Goal: Information Seeking & Learning: Learn about a topic

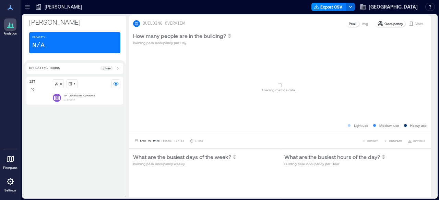
click at [11, 25] on icon at bounding box center [10, 25] width 8 height 8
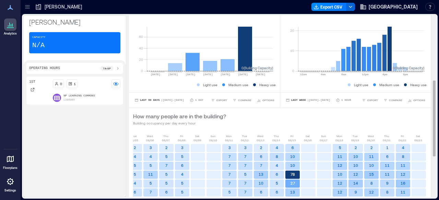
scroll to position [152, 0]
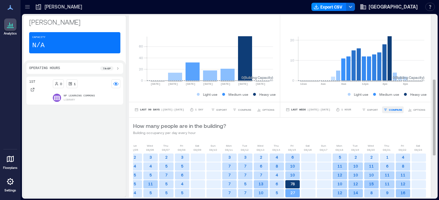
click at [389, 110] on span "COMPARE" at bounding box center [395, 110] width 13 height 4
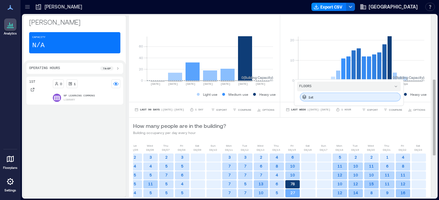
click at [310, 96] on div "1st" at bounding box center [349, 97] width 101 height 9
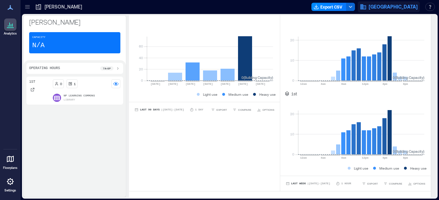
click at [388, 8] on span "[GEOGRAPHIC_DATA]" at bounding box center [392, 6] width 49 height 7
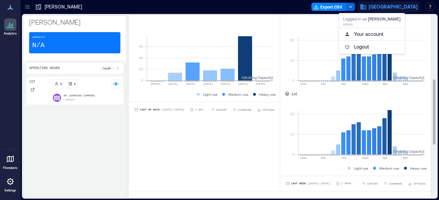
click at [244, 141] on div "What are the busiest days of the week? Building peak occupancy weekly 0 20 40 6…" at bounding box center [204, 94] width 151 height 195
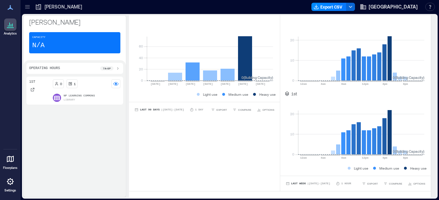
click at [119, 68] on icon at bounding box center [117, 68] width 5 height 5
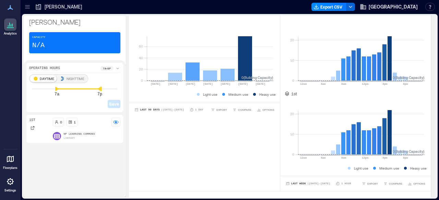
click at [101, 89] on icon at bounding box center [100, 89] width 4 height 4
click at [97, 88] on icon at bounding box center [96, 89] width 4 height 4
click at [113, 102] on span "Save" at bounding box center [114, 103] width 10 height 5
click at [118, 120] on rect at bounding box center [115, 122] width 5 height 5
click at [65, 133] on p "NP Learning Commons" at bounding box center [79, 134] width 31 height 4
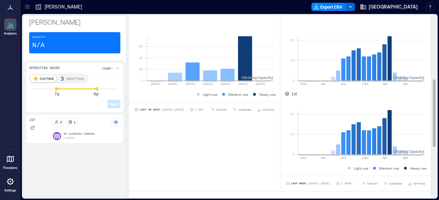
click at [426, 28] on div "BUILDING OVERVIEW Peak Avg Occupancy Visits How many people are in the building…" at bounding box center [282, 110] width 307 height 494
click at [429, 26] on div "BUILDING OVERVIEW Peak Avg Occupancy Visits How many people are in the building…" at bounding box center [282, 110] width 307 height 494
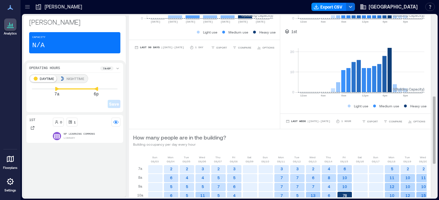
scroll to position [221, 0]
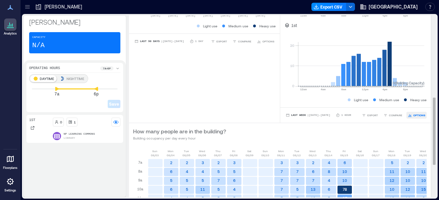
click at [415, 115] on span "OPTIONS" at bounding box center [419, 115] width 12 height 4
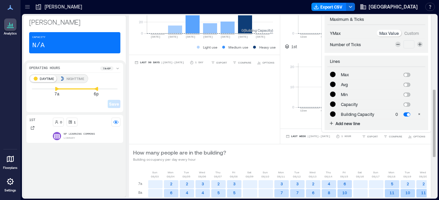
click at [261, 102] on div "What are the busiest days of the week? Building peak occupancy weekly 0 20 40 6…" at bounding box center [204, 46] width 151 height 195
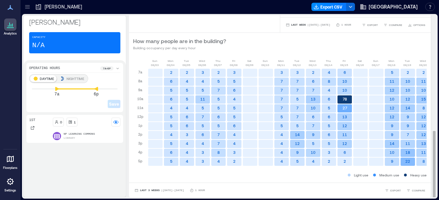
scroll to position [1, 0]
click at [147, 190] on span "Last 3 Weeks" at bounding box center [150, 190] width 20 height 0
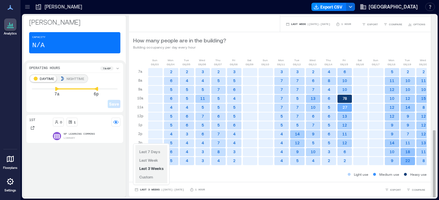
click at [242, 185] on div "Last 3 Weeks | [DATE] - [DATE] 1 Hour EXPORT COMPARE" at bounding box center [280, 189] width 302 height 15
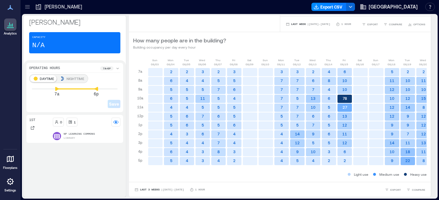
click at [8, 26] on icon at bounding box center [10, 25] width 8 height 8
